Goal: Task Accomplishment & Management: Use online tool/utility

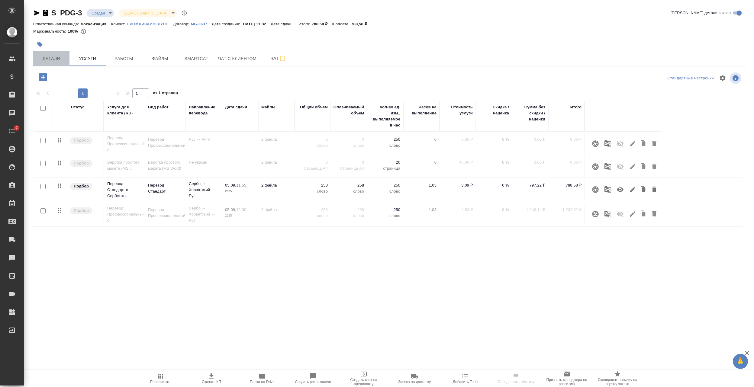
click at [53, 63] on button "Детали" at bounding box center [51, 58] width 36 height 15
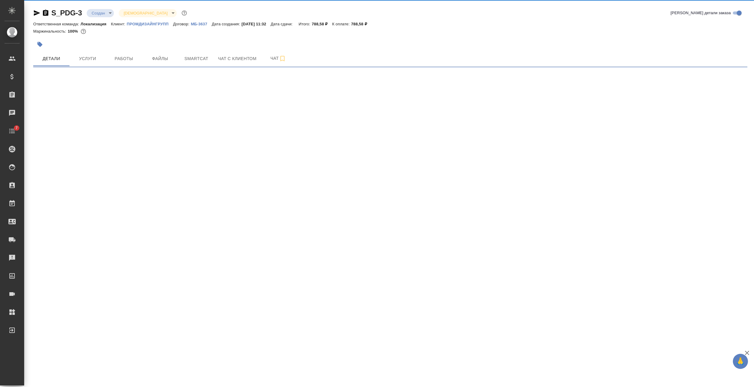
select select "RU"
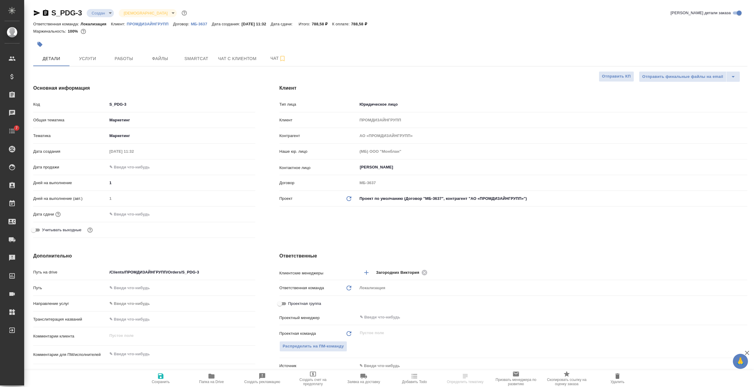
type textarea "x"
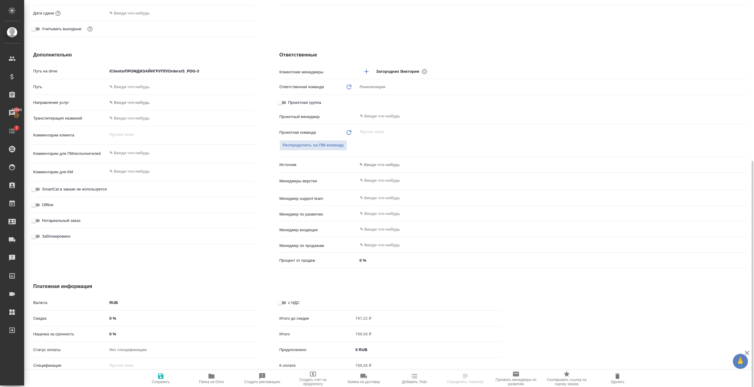
scroll to position [221, 0]
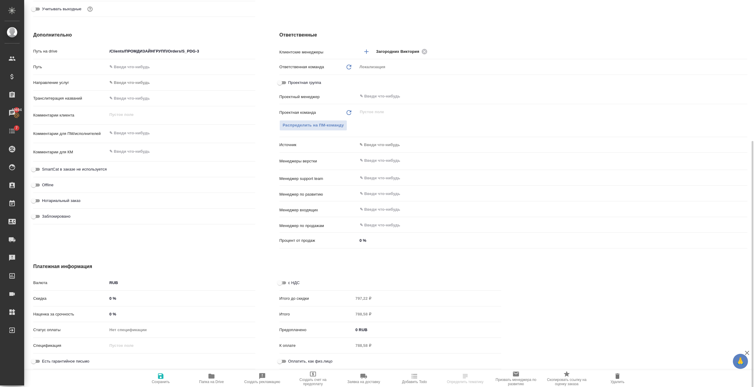
click at [284, 281] on input "с НДС" at bounding box center [280, 283] width 22 height 7
checkbox input "true"
type textarea "x"
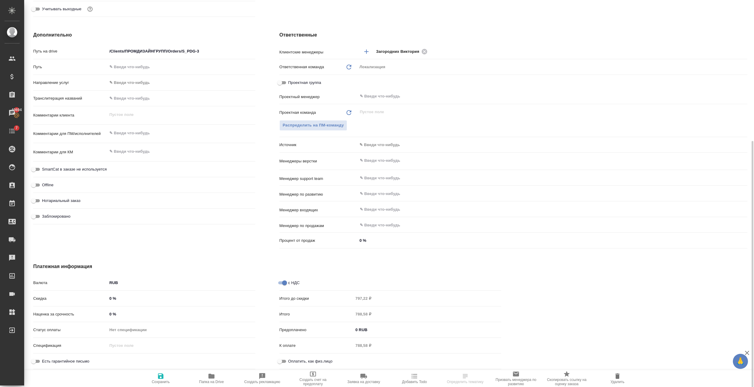
click at [159, 377] on icon "button" at bounding box center [160, 376] width 5 height 5
type textarea "x"
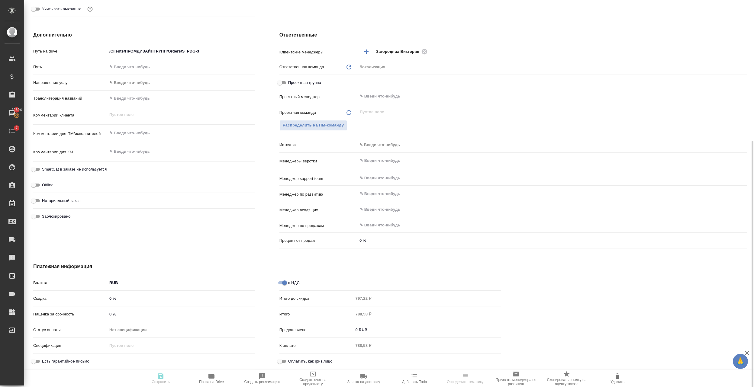
type textarea "x"
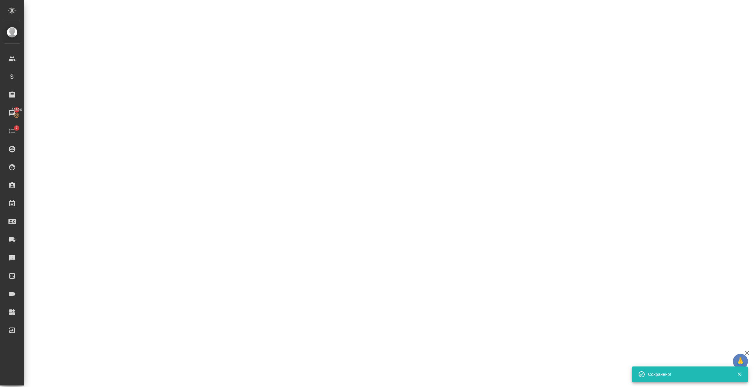
select select "RU"
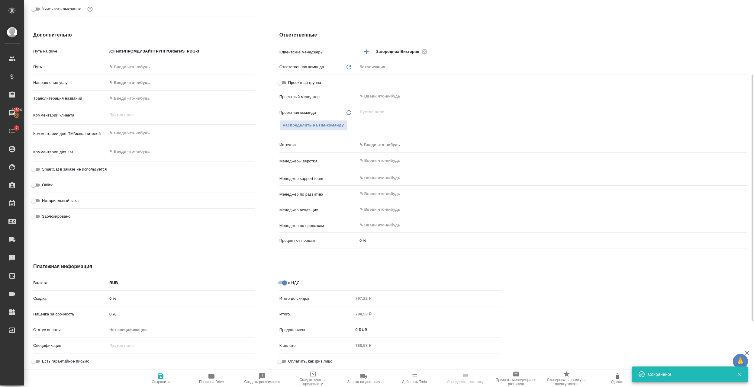
type textarea "x"
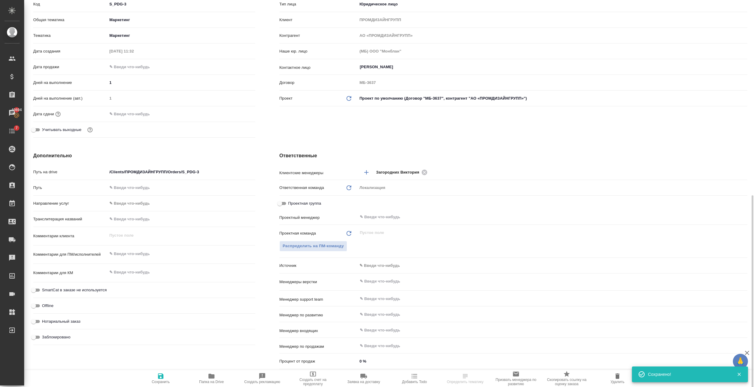
scroll to position [0, 0]
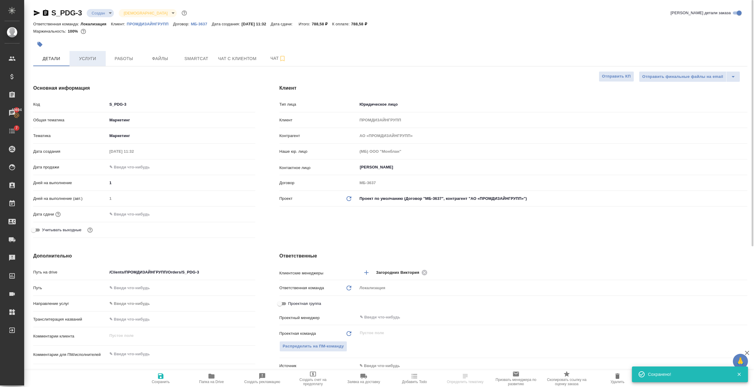
click at [94, 63] on button "Услуги" at bounding box center [88, 58] width 36 height 15
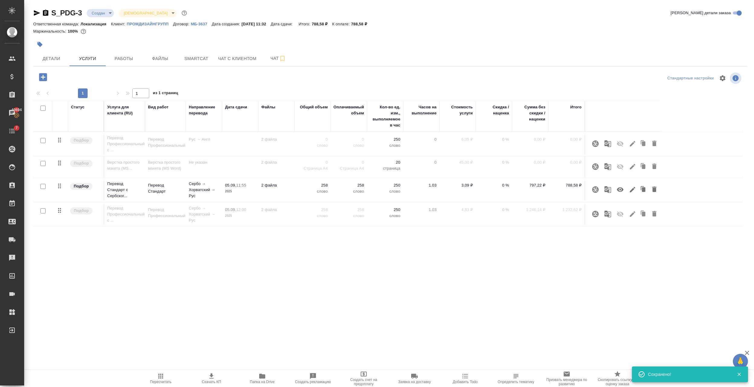
scroll to position [40, 0]
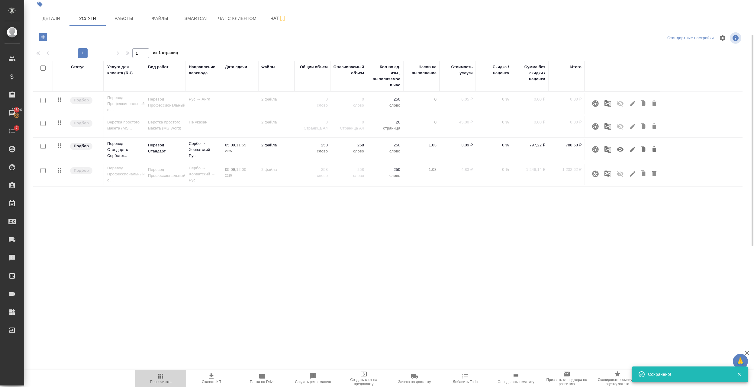
click at [157, 375] on icon "button" at bounding box center [160, 376] width 7 height 7
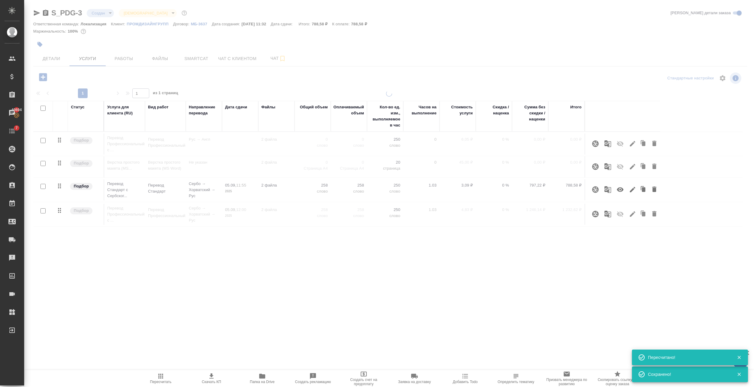
scroll to position [0, 0]
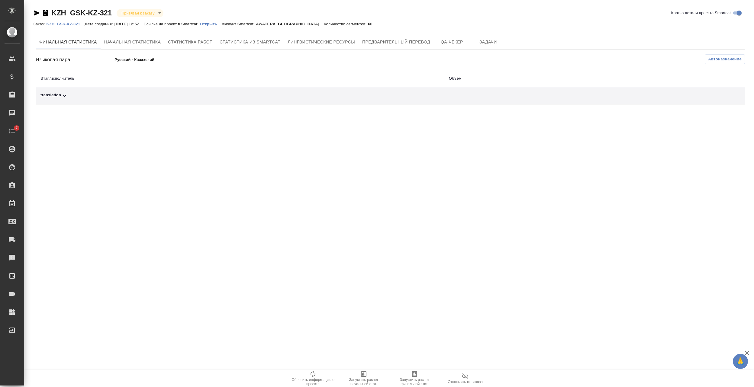
click at [218, 25] on p "Открыть" at bounding box center [211, 24] width 22 height 5
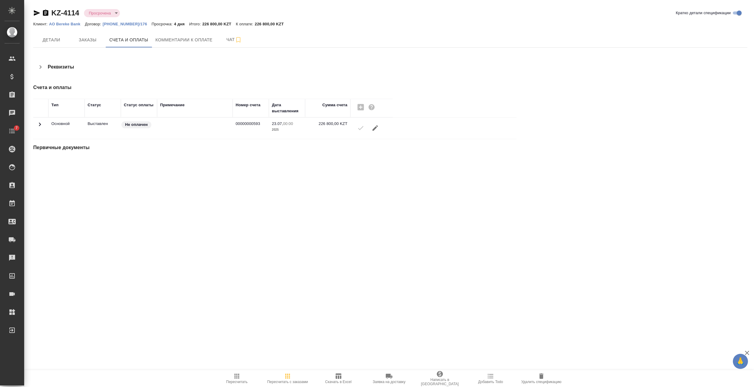
click at [46, 12] on icon "button" at bounding box center [45, 13] width 5 height 6
click at [46, 11] on icon "button" at bounding box center [45, 12] width 7 height 7
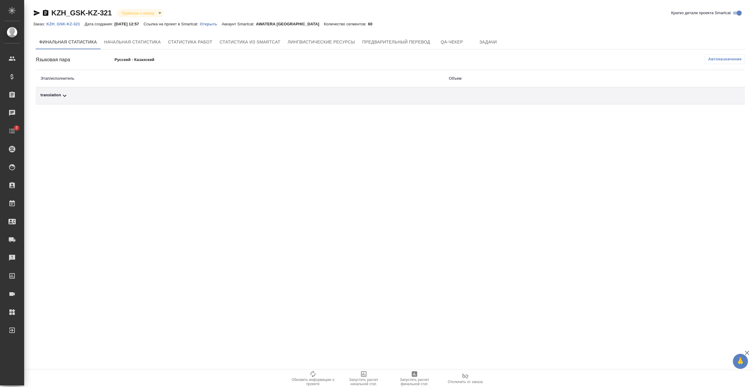
click at [711, 62] on span "Автоназначение" at bounding box center [725, 59] width 34 height 6
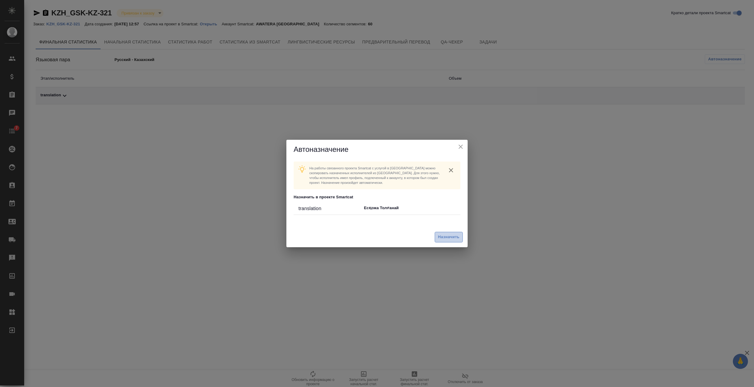
click at [451, 242] on button "Назначить" at bounding box center [449, 237] width 28 height 11
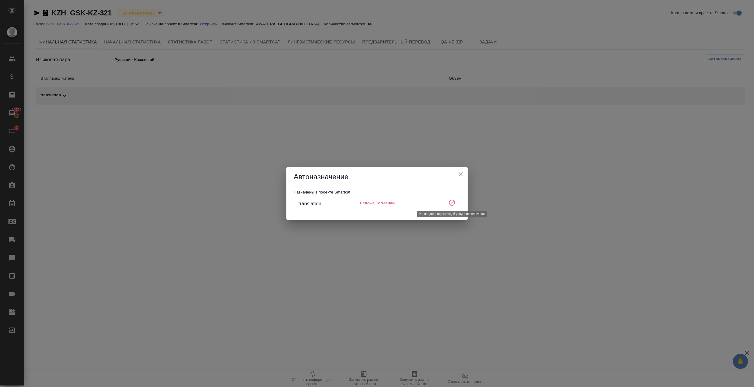
click at [451, 202] on icon at bounding box center [451, 202] width 7 height 7
click at [458, 174] on icon "close" at bounding box center [460, 174] width 7 height 7
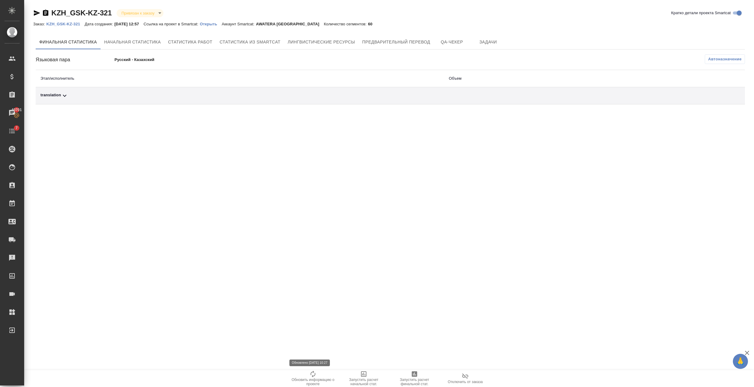
click at [309, 377] on span "Обновить информацию о проекте" at bounding box center [313, 379] width 44 height 16
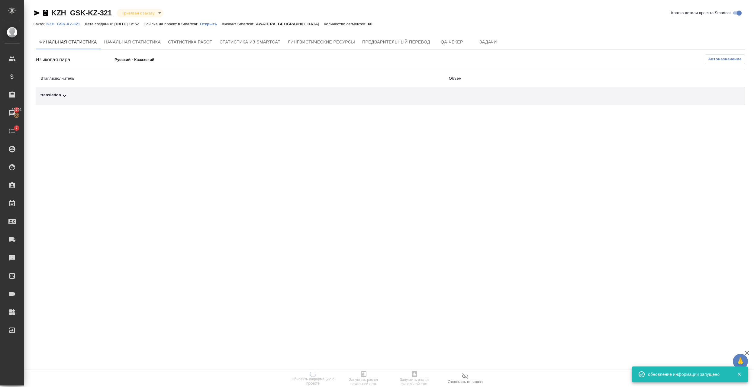
click at [705, 62] on button "Автоназначение" at bounding box center [725, 59] width 40 height 10
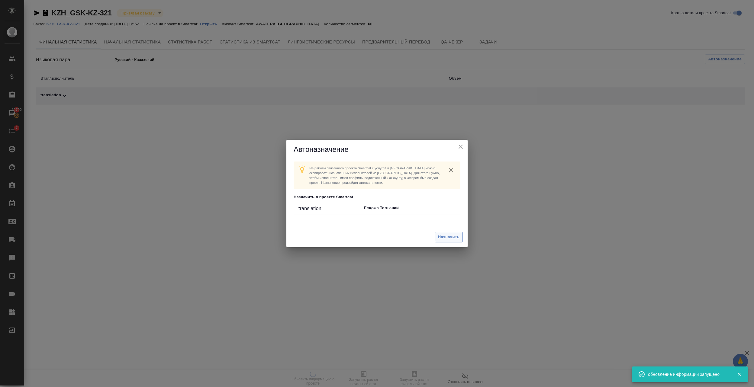
click at [455, 236] on span "Назначить" at bounding box center [448, 237] width 21 height 7
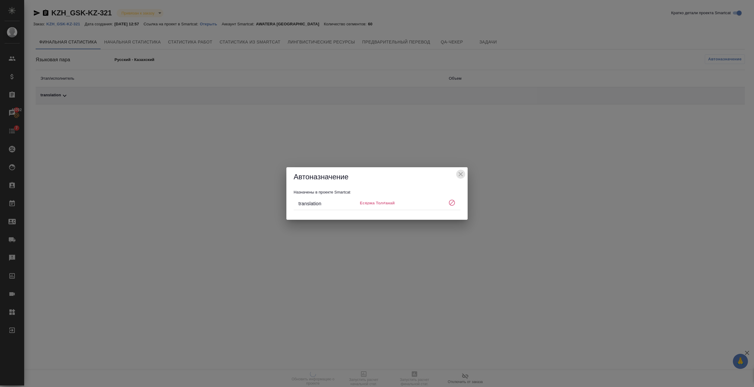
click at [458, 174] on icon "close" at bounding box center [460, 174] width 7 height 7
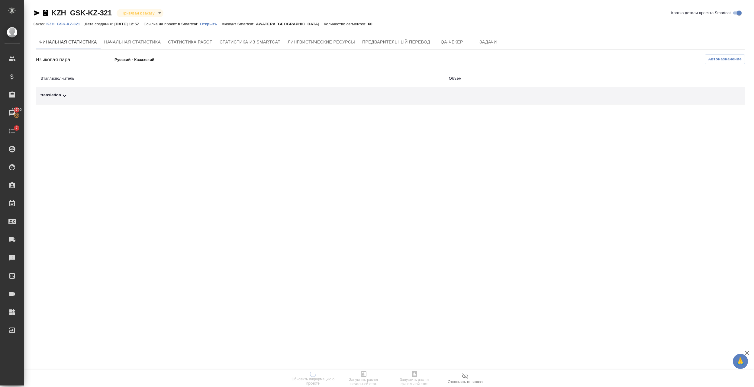
click at [726, 59] on span "Автоназначение" at bounding box center [725, 59] width 34 height 6
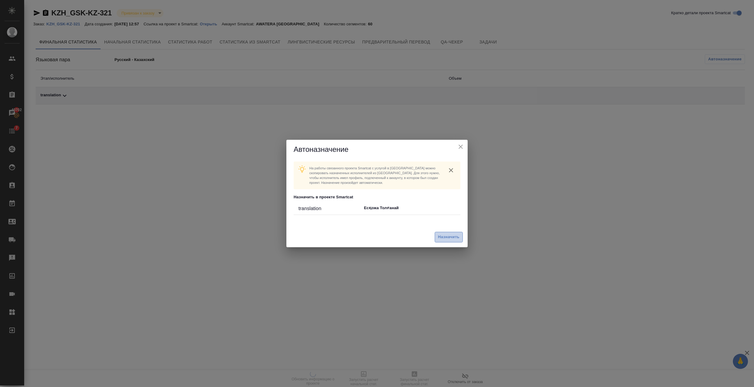
click at [448, 236] on span "Назначить" at bounding box center [448, 237] width 21 height 7
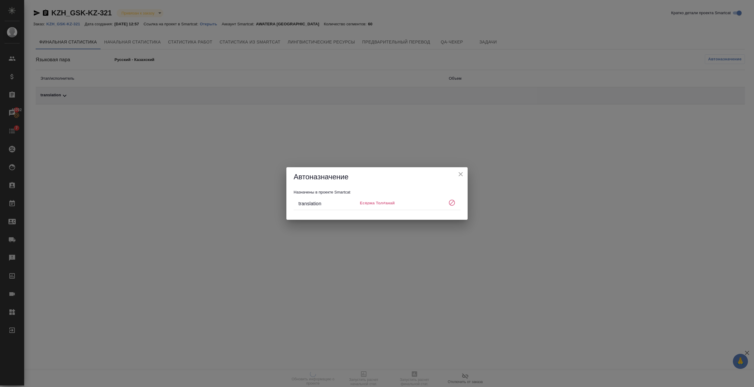
click at [462, 168] on div "Автоназначение" at bounding box center [376, 176] width 181 height 19
click at [461, 173] on icon "close" at bounding box center [460, 174] width 7 height 7
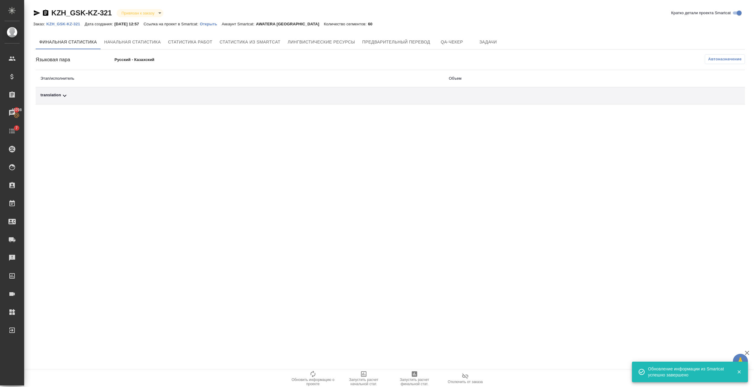
click at [713, 60] on span "Автоназначение" at bounding box center [725, 59] width 34 height 6
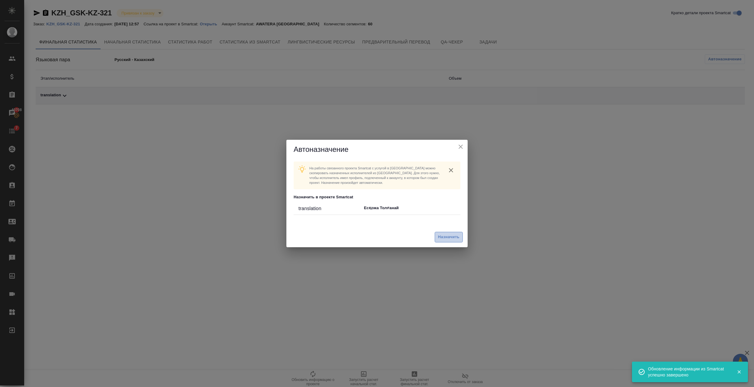
click at [445, 233] on button "Назначить" at bounding box center [449, 237] width 28 height 11
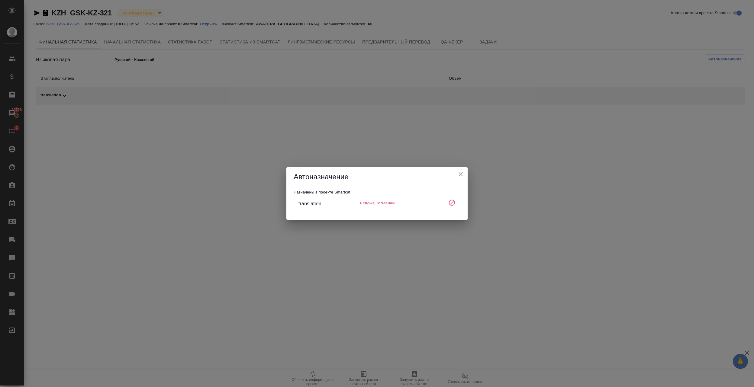
click at [459, 169] on div "Автоназначение" at bounding box center [376, 176] width 181 height 19
click at [459, 173] on icon "close" at bounding box center [460, 174] width 7 height 7
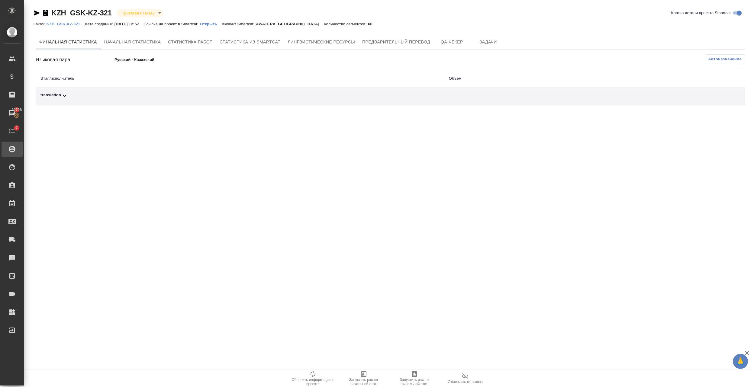
click at [12, 147] on div "Проекты SC" at bounding box center [4, 149] width 15 height 9
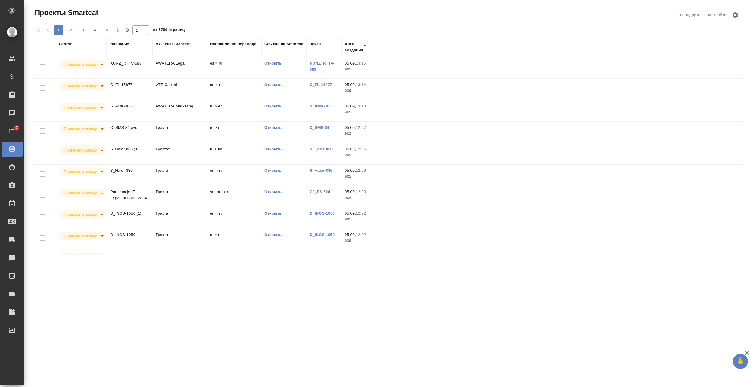
click at [118, 41] on div "Название" at bounding box center [119, 44] width 19 height 6
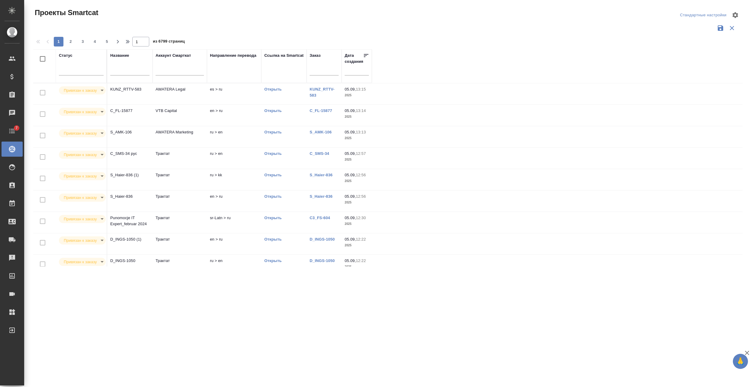
click at [124, 73] on input "text" at bounding box center [129, 72] width 39 height 8
paste input "KZH_Takeda-KZ-152"
type input "KZH_Takeda-KZ-152"
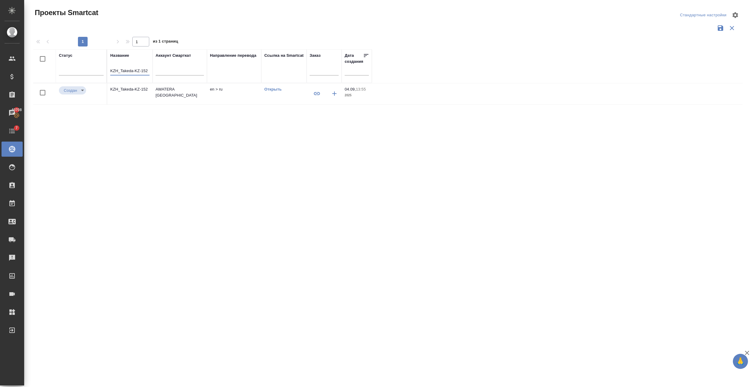
click at [315, 95] on icon "button" at bounding box center [316, 93] width 7 height 7
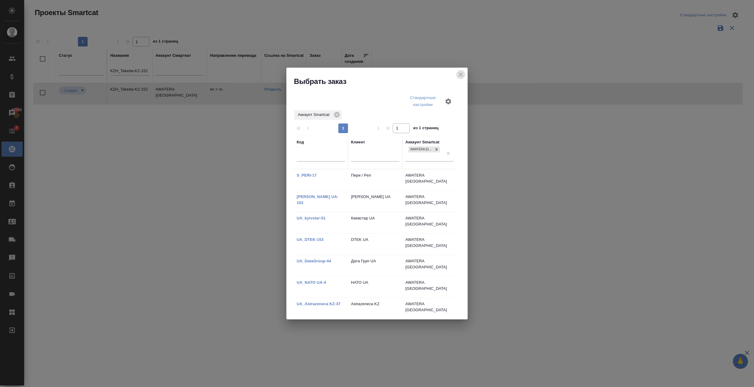
click at [464, 73] on icon "close" at bounding box center [460, 74] width 7 height 7
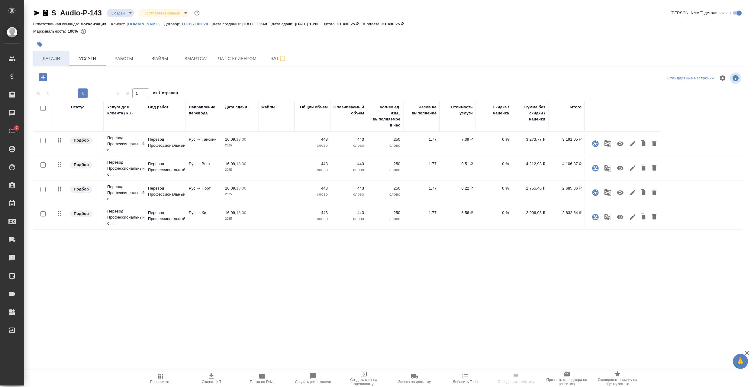
click at [41, 58] on span "Детали" at bounding box center [51, 59] width 29 height 8
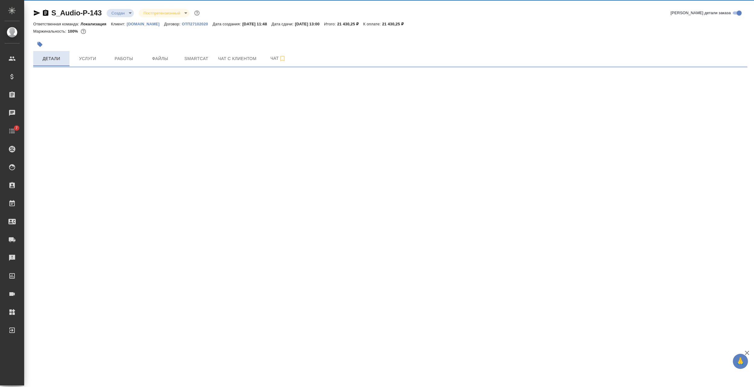
select select "RU"
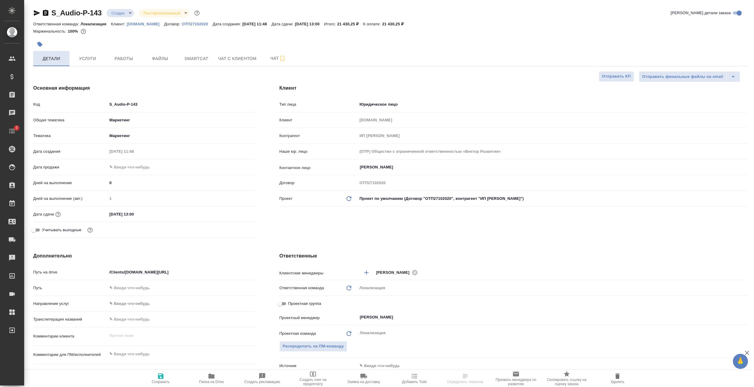
type textarea "x"
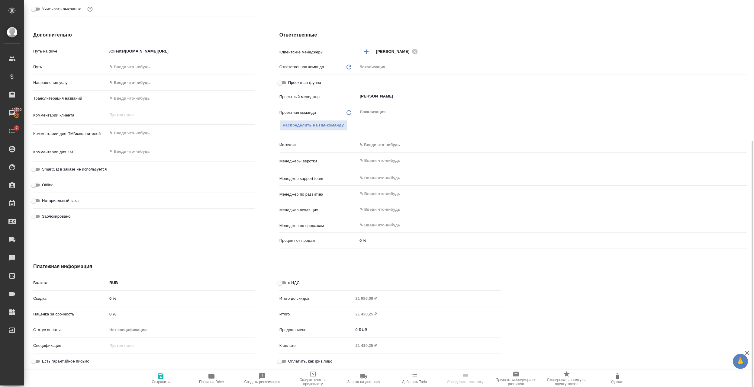
click at [283, 280] on input "с НДС" at bounding box center [280, 283] width 22 height 7
checkbox input "true"
type textarea "x"
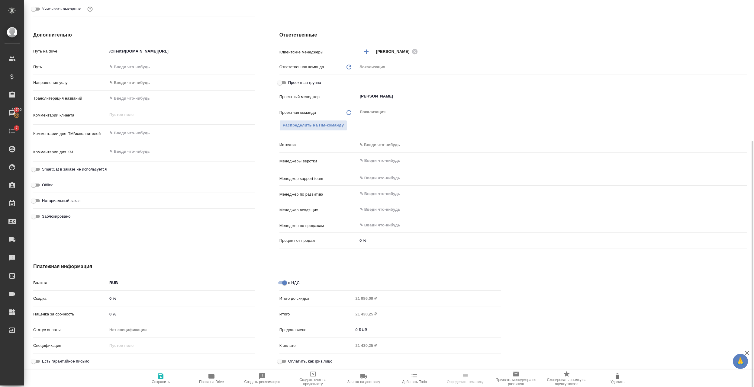
click at [161, 374] on icon "button" at bounding box center [160, 376] width 5 height 5
type textarea "x"
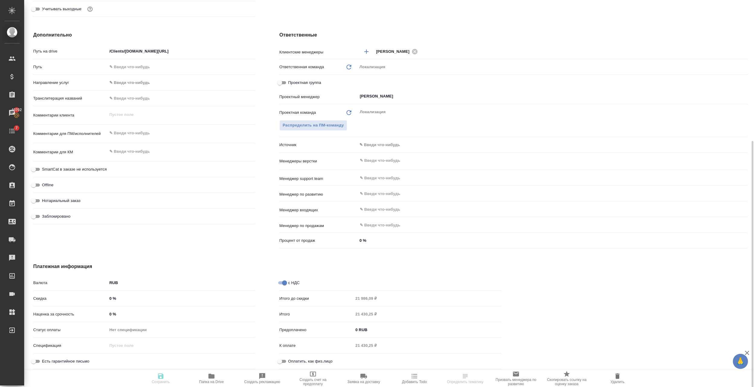
type textarea "x"
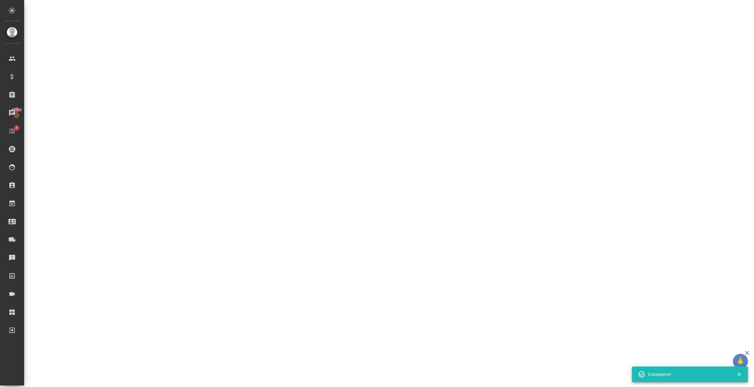
select select "RU"
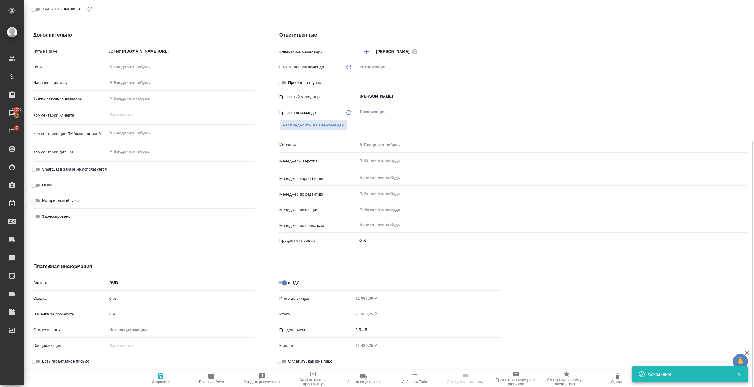
type textarea "x"
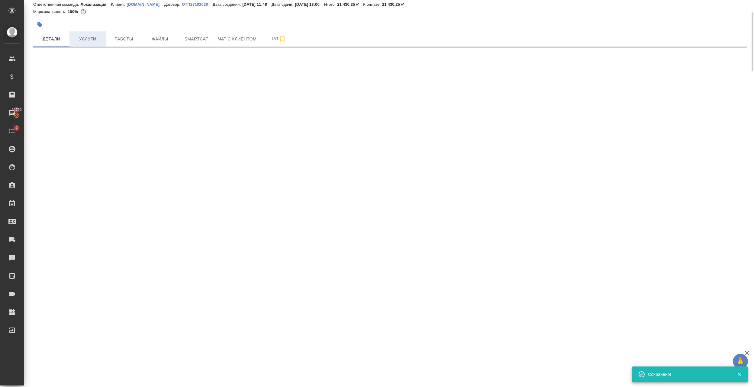
click at [80, 35] on span "Услуги" at bounding box center [87, 39] width 29 height 8
select select "RU"
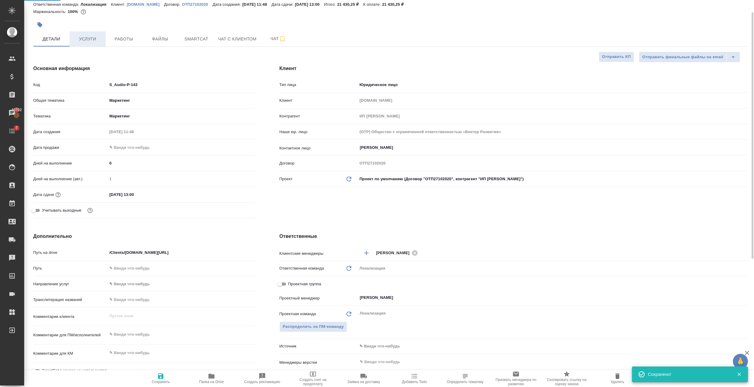
type textarea "x"
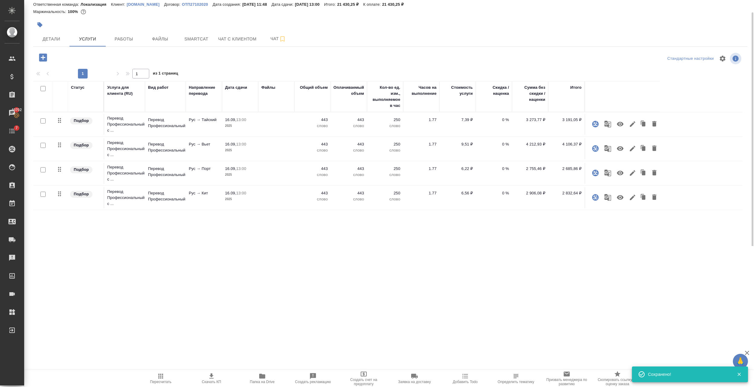
click at [157, 375] on icon "button" at bounding box center [160, 376] width 7 height 7
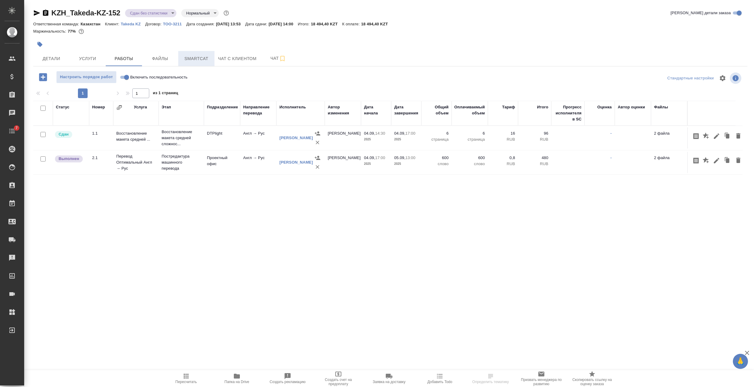
click at [213, 61] on button "Smartcat" at bounding box center [196, 58] width 36 height 15
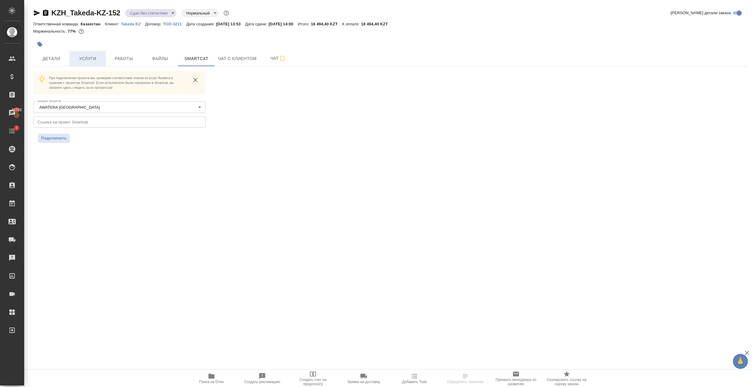
click at [86, 57] on span "Услуги" at bounding box center [87, 59] width 29 height 8
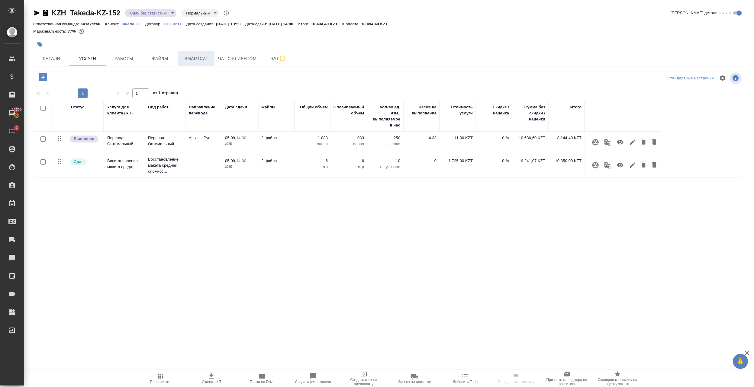
click at [207, 56] on span "Smartcat" at bounding box center [196, 59] width 29 height 8
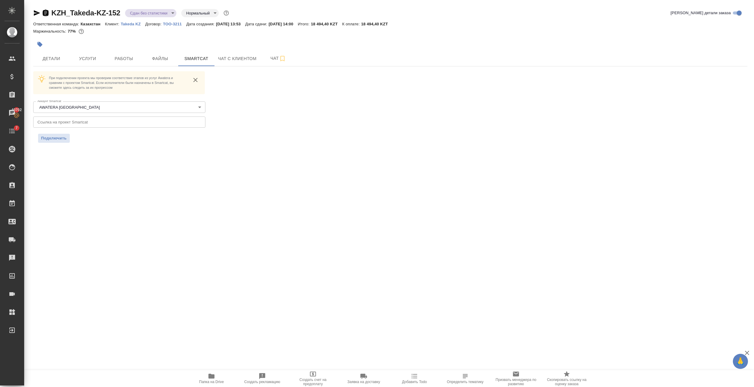
click at [44, 12] on icon "button" at bounding box center [45, 13] width 5 height 6
click at [71, 58] on button "Услуги" at bounding box center [88, 58] width 36 height 15
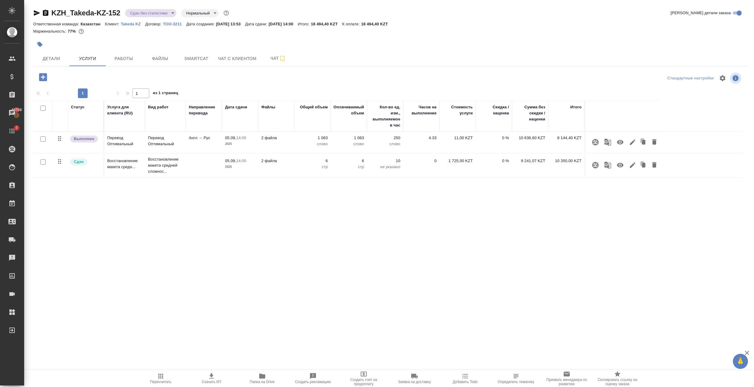
click at [597, 143] on icon "button" at bounding box center [595, 142] width 6 height 6
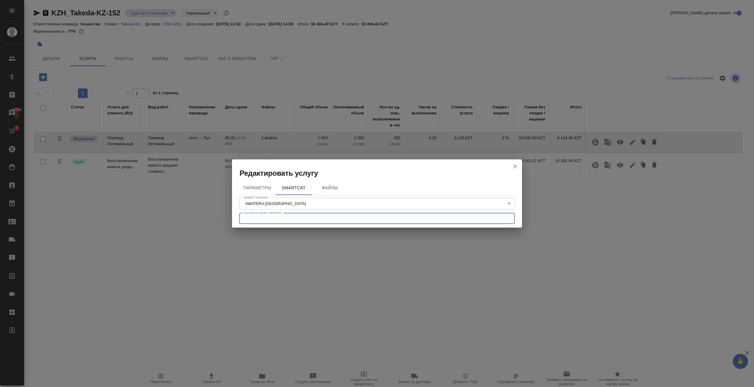
click at [327, 222] on input "text" at bounding box center [377, 218] width 276 height 11
paste input "[URL][DOMAIN_NAME]"
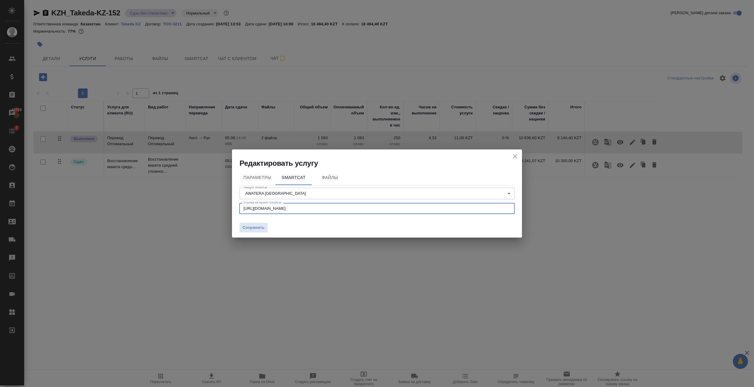
type input "[URL][DOMAIN_NAME]"
click at [245, 230] on span "Сохранить" at bounding box center [254, 228] width 22 height 7
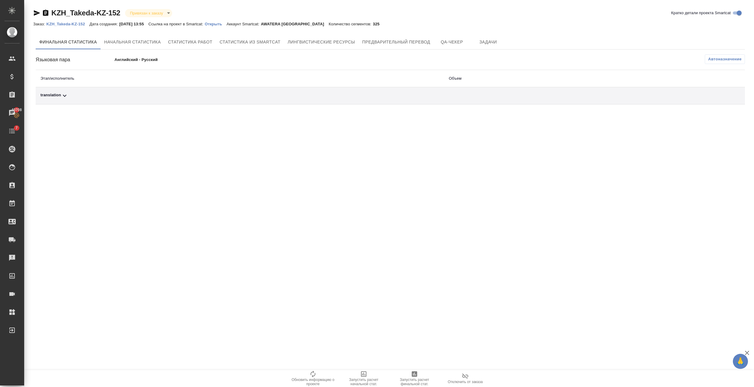
click at [720, 57] on span "Автоназначение" at bounding box center [725, 59] width 34 height 6
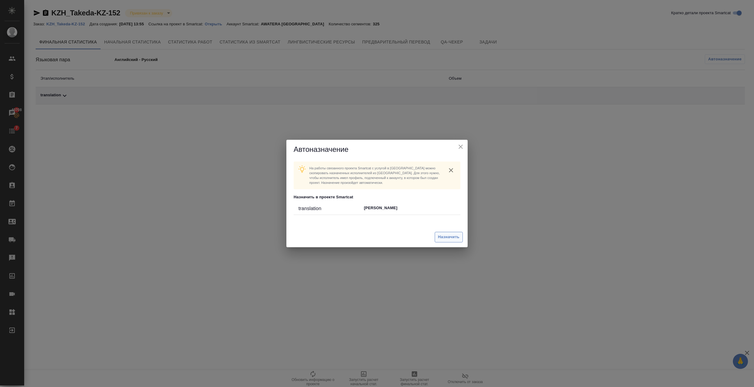
click at [450, 234] on button "Назначить" at bounding box center [449, 237] width 28 height 11
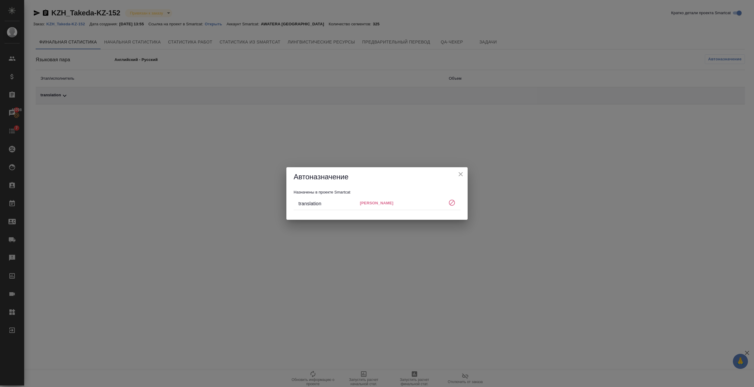
click at [462, 174] on icon "close" at bounding box center [460, 174] width 7 height 7
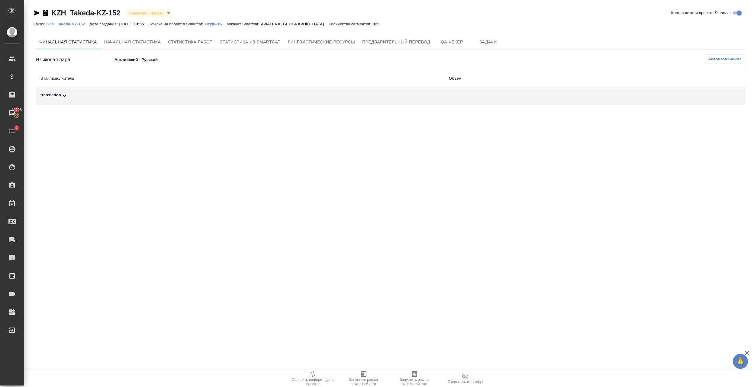
click at [426, 197] on div ".cls-1 fill:#fff; AWATERA Semenets Irina Клиенты Спецификации Заказы 40708 Чаты…" at bounding box center [377, 193] width 754 height 387
click at [720, 60] on span "Автоназначение" at bounding box center [725, 59] width 34 height 6
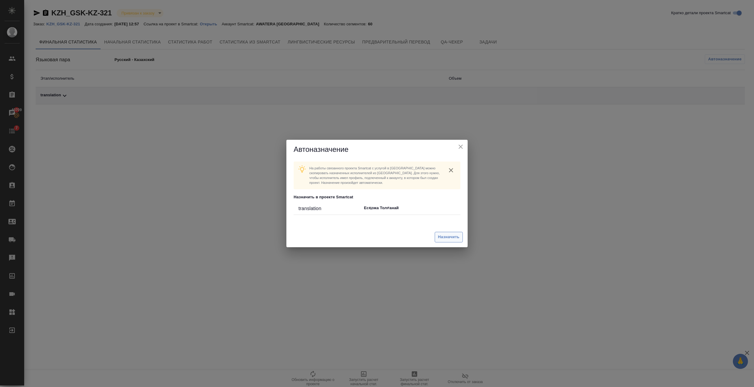
click at [435, 234] on div "Назначить" at bounding box center [376, 237] width 181 height 20
click at [438, 236] on span "Назначить" at bounding box center [448, 237] width 21 height 7
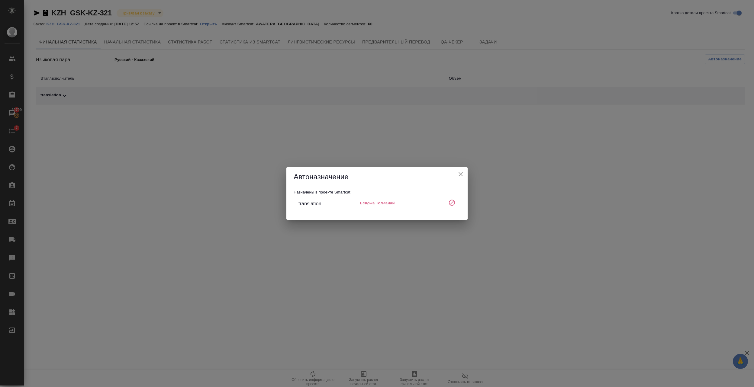
click at [455, 175] on h5 "Автоназначение" at bounding box center [377, 177] width 167 height 10
click at [461, 176] on icon "close" at bounding box center [460, 174] width 7 height 7
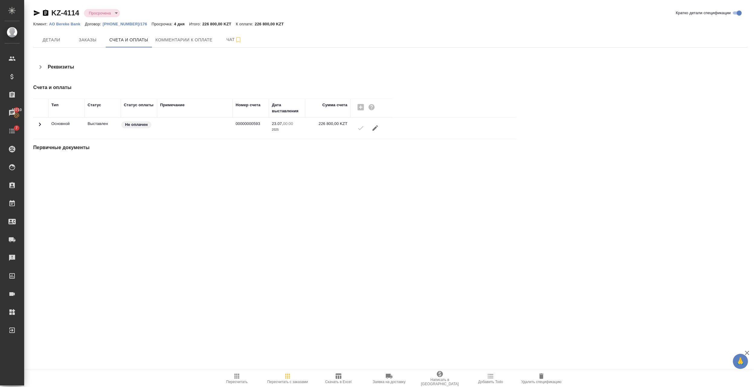
click at [45, 12] on icon "button" at bounding box center [45, 13] width 5 height 6
